Goal: Task Accomplishment & Management: Manage account settings

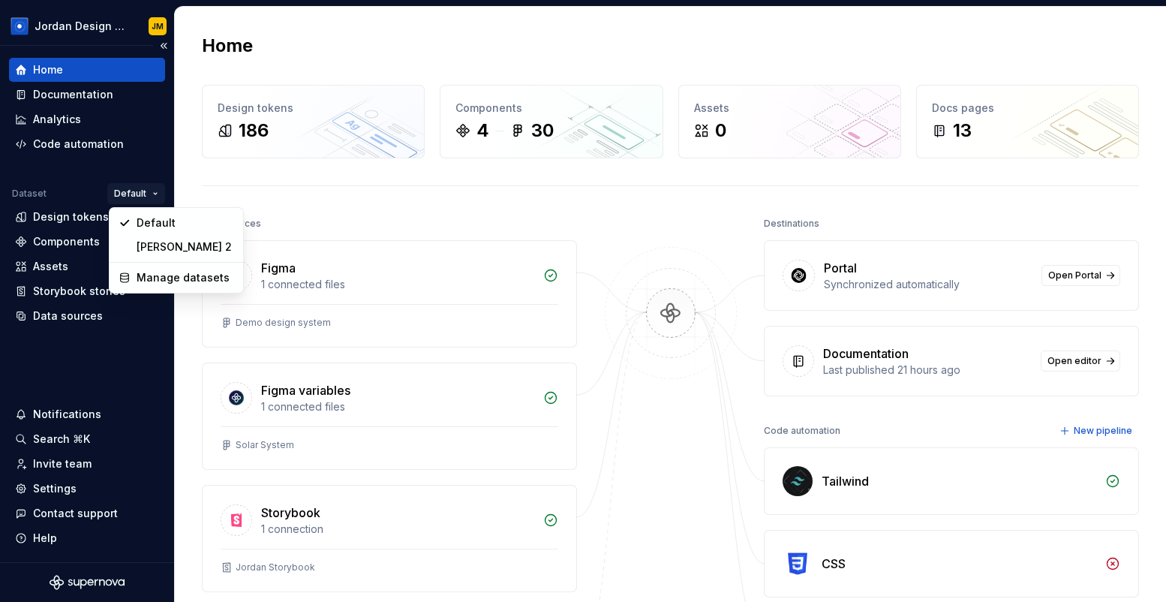
click at [129, 195] on html "Jordan Design System JM Home Documentation Analytics Code automation Dataset De…" at bounding box center [583, 301] width 1166 height 602
click at [163, 243] on div "[PERSON_NAME] 2" at bounding box center [186, 246] width 98 height 15
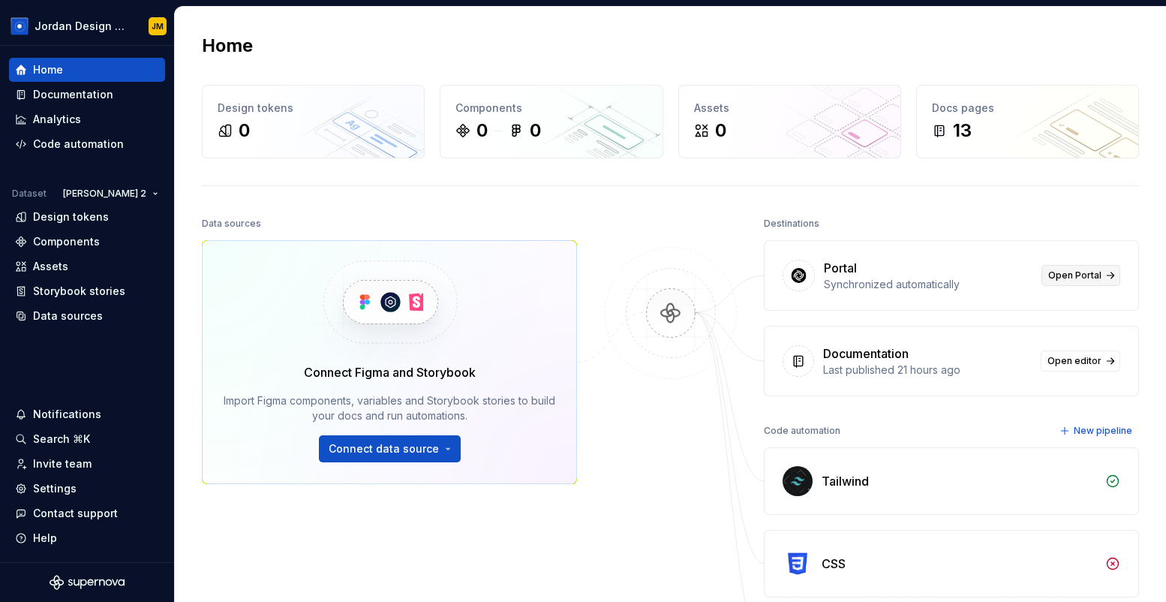
click at [1092, 280] on span "Open Portal" at bounding box center [1074, 275] width 53 height 12
click at [122, 95] on div "Documentation" at bounding box center [87, 94] width 144 height 15
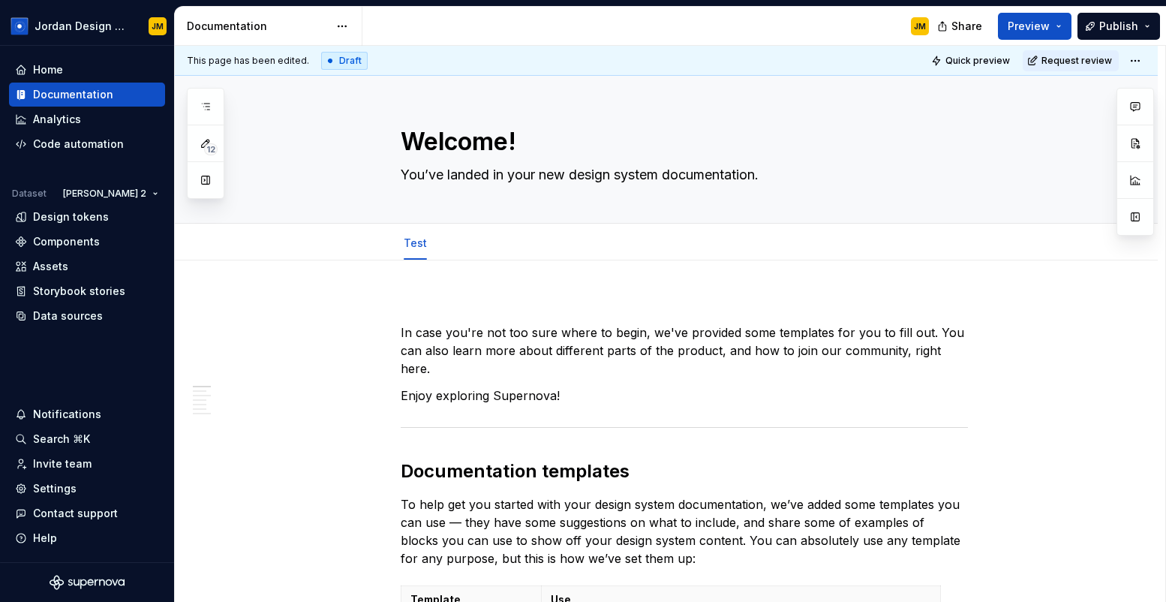
type textarea "*"
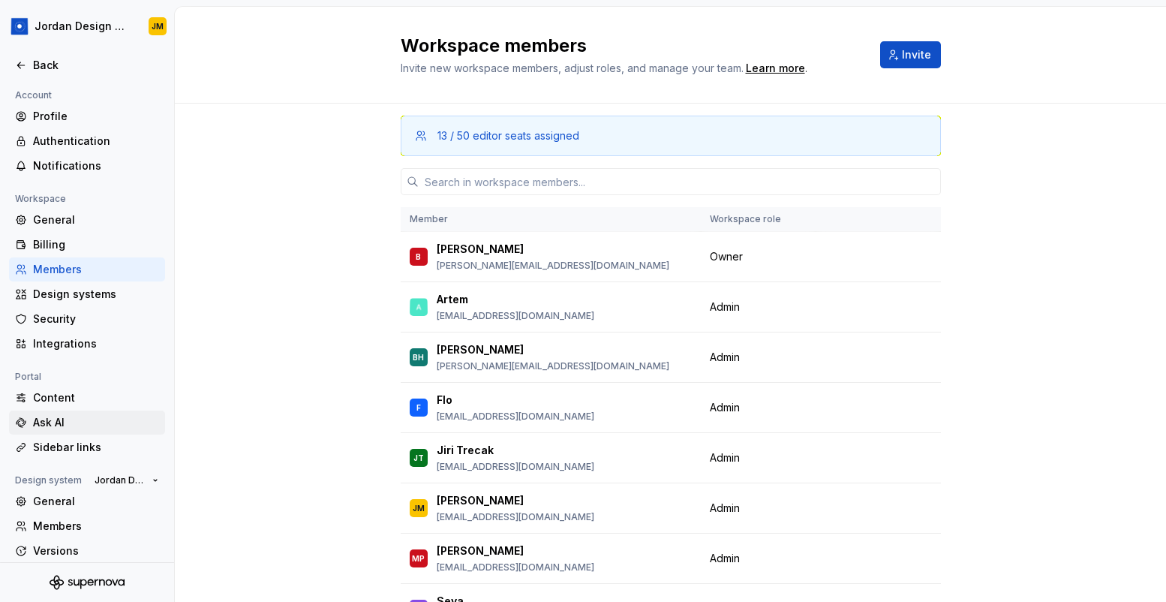
scroll to position [59, 0]
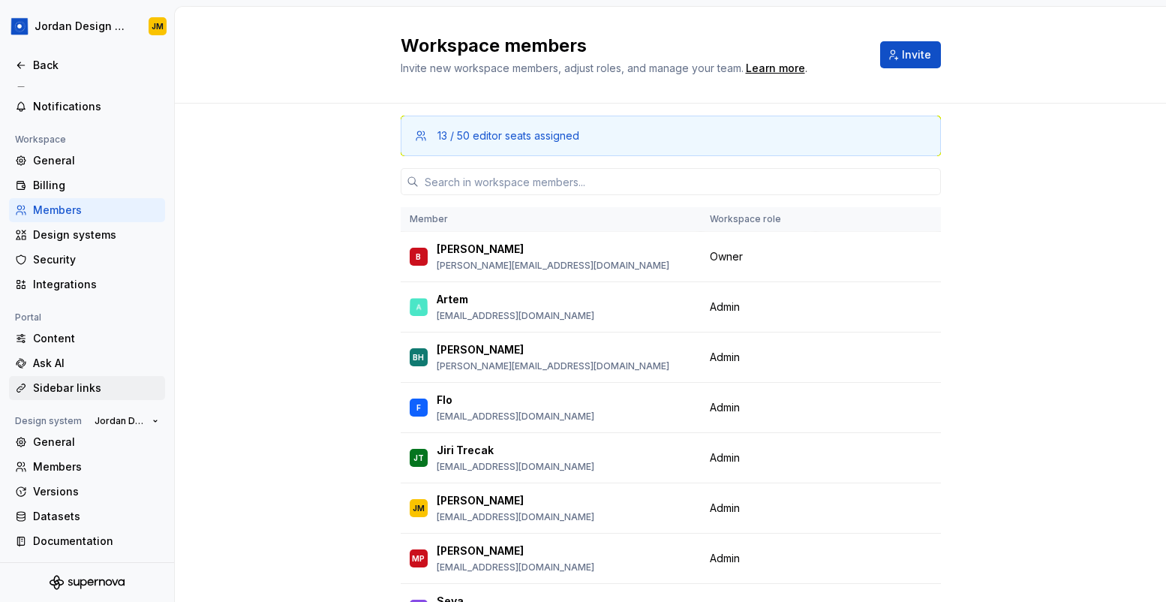
click at [74, 381] on div "Sidebar links" at bounding box center [96, 387] width 126 height 15
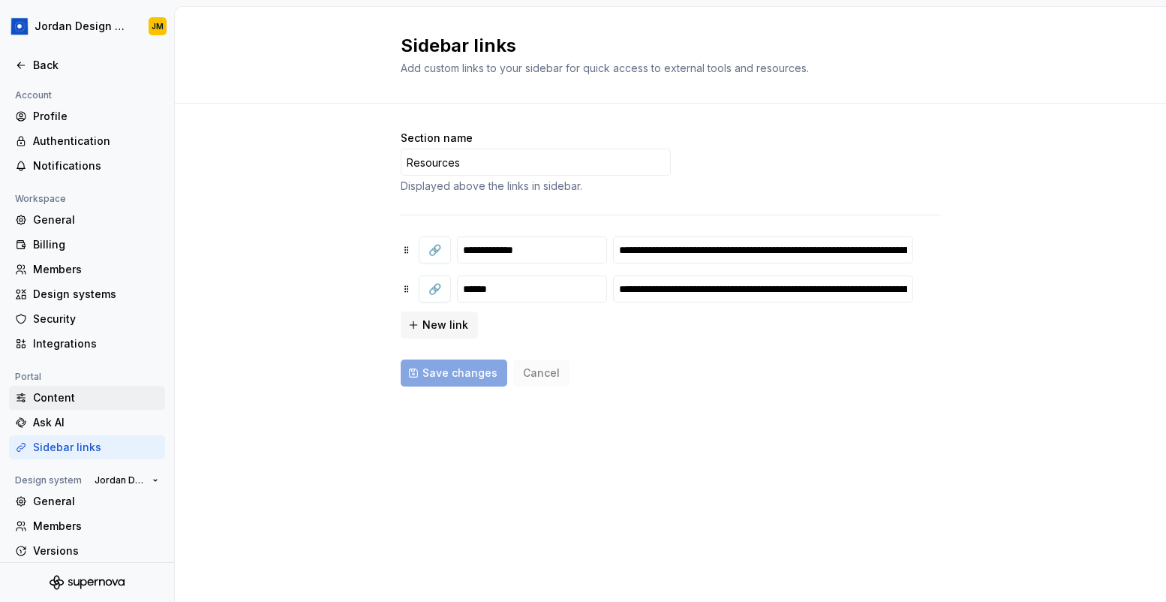
click at [68, 397] on div "Content" at bounding box center [96, 397] width 126 height 15
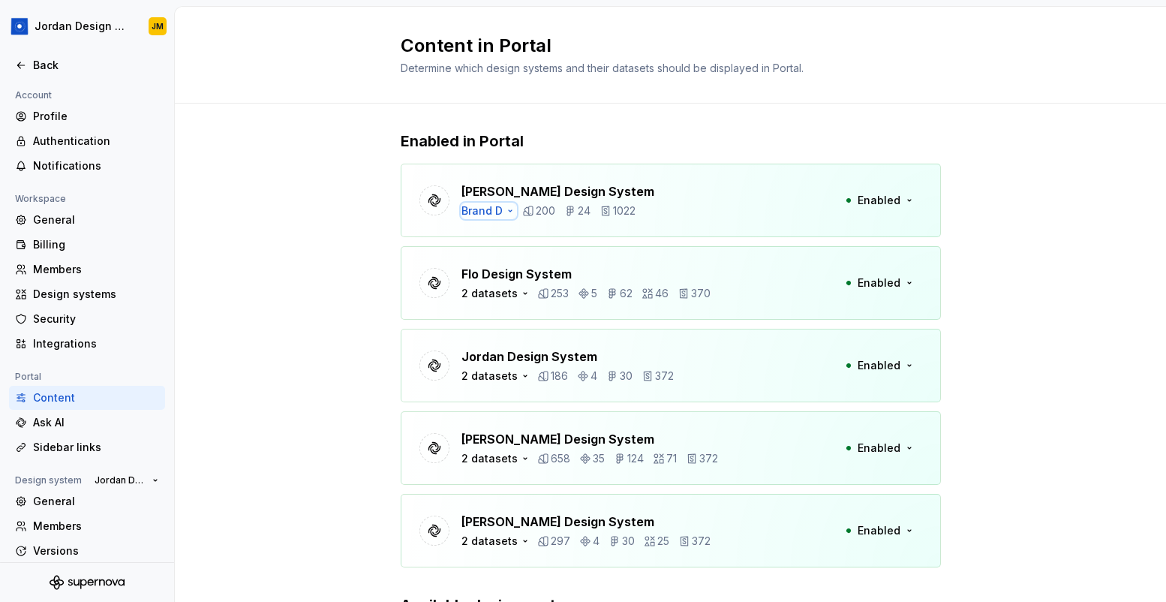
click at [500, 209] on div "Brand D" at bounding box center [481, 210] width 41 height 15
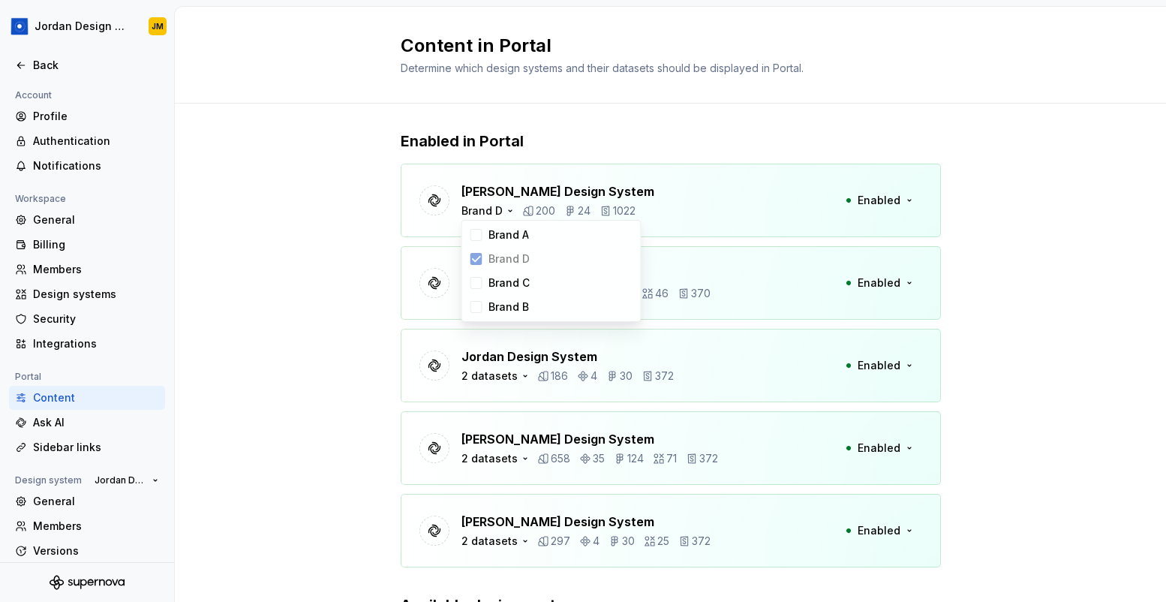
click at [341, 251] on div "Enabled in Portal Beatriz Design System Brand D 200 24 1022 Enabled Flo Design …" at bounding box center [670, 428] width 991 height 648
click at [882, 199] on span "Enabled" at bounding box center [878, 200] width 43 height 15
click at [794, 119] on div "Enabled in Portal Beatriz Design System Brand D 200 24 1022 Enabled Flo Design …" at bounding box center [671, 428] width 540 height 648
click at [95, 422] on div "Ask AI" at bounding box center [96, 422] width 126 height 15
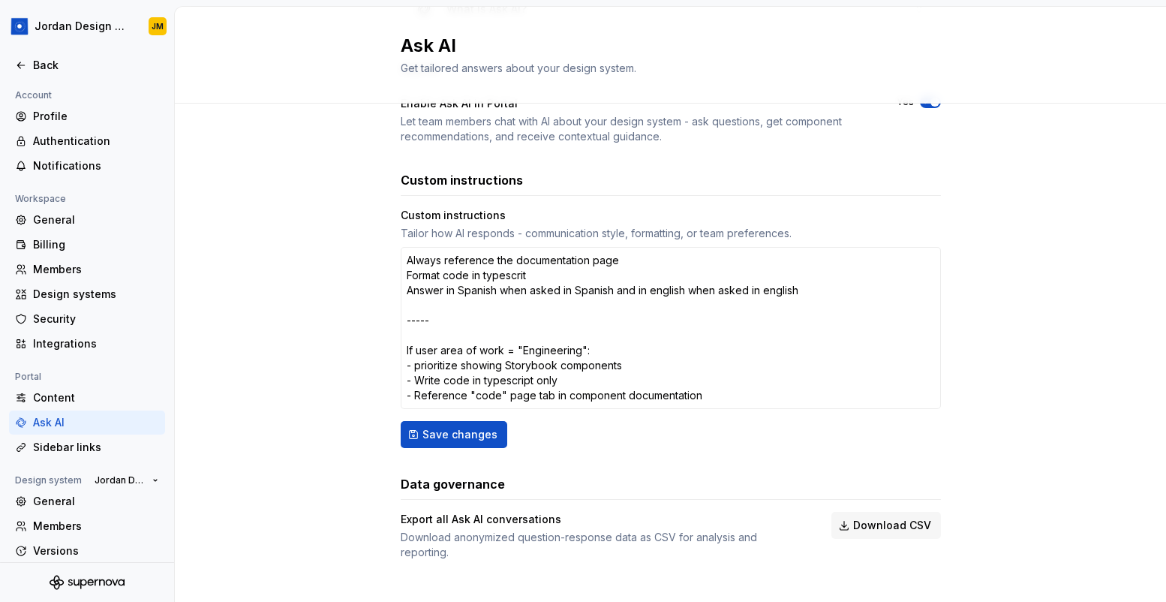
scroll to position [143, 0]
type textarea "*"
